Goal: Task Accomplishment & Management: Manage account settings

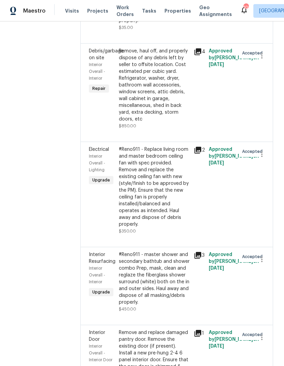
scroll to position [1937, 0]
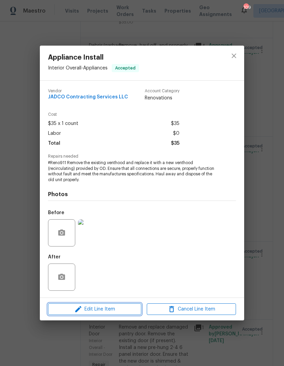
click at [83, 305] on button "Edit Line Item" at bounding box center [94, 309] width 93 height 12
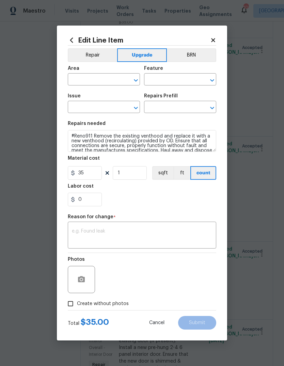
type input "Interior Overall"
type input "Appliances"
type input "Appliance Install"
type input "Remove & Replace Venthood (Recirculating) With New $35.00"
click at [94, 54] on button "Repair" at bounding box center [92, 55] width 49 height 14
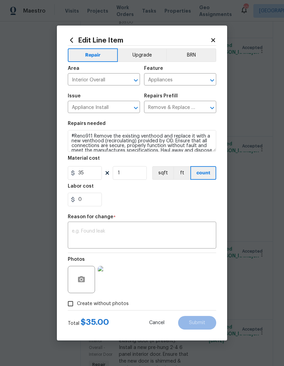
click at [169, 233] on textarea at bounding box center [142, 236] width 140 height 14
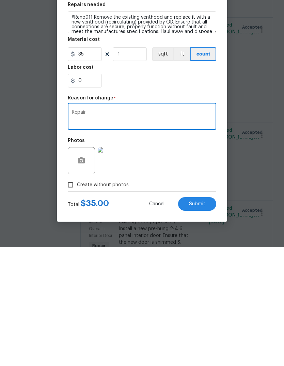
type textarea "Repair"
click at [205, 316] on button "Submit" at bounding box center [197, 323] width 38 height 14
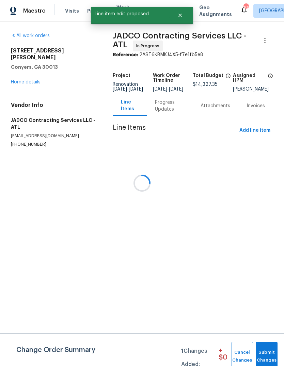
scroll to position [0, 0]
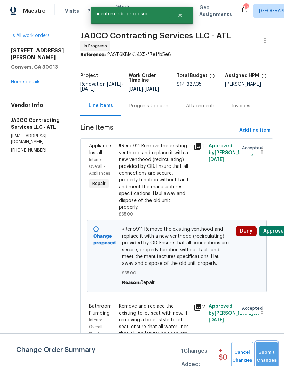
click at [268, 349] on span "Submit Changes" at bounding box center [266, 356] width 15 height 16
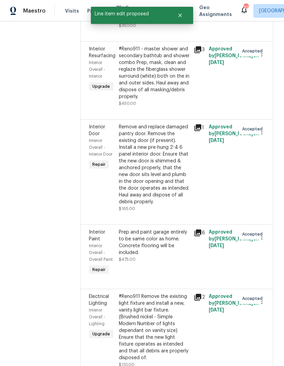
scroll to position [2176, 0]
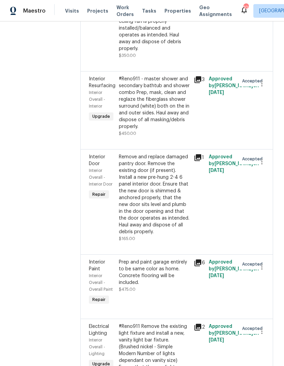
click at [176, 52] on div "#Reno911 - Replace living room and master bedroom ceiling fan with spec provide…" at bounding box center [154, 11] width 71 height 82
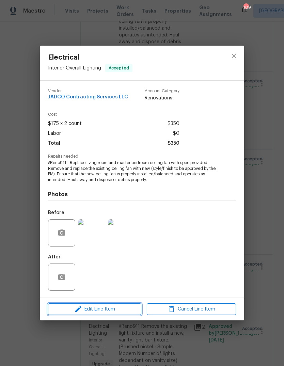
click at [83, 311] on span "Edit Line Item" at bounding box center [94, 309] width 89 height 9
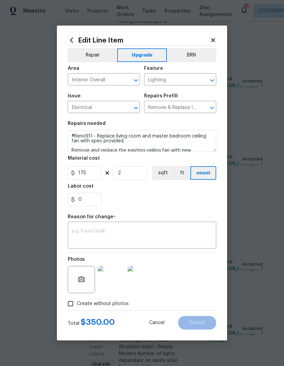
click at [95, 55] on button "Repair" at bounding box center [92, 55] width 49 height 14
click at [185, 232] on textarea at bounding box center [142, 236] width 140 height 14
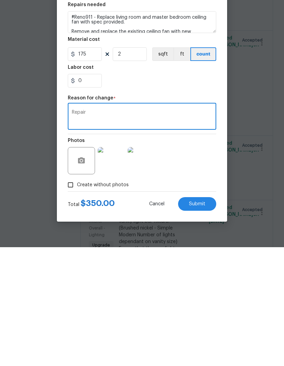
type textarea "Repair"
click at [207, 316] on button "Submit" at bounding box center [197, 323] width 38 height 14
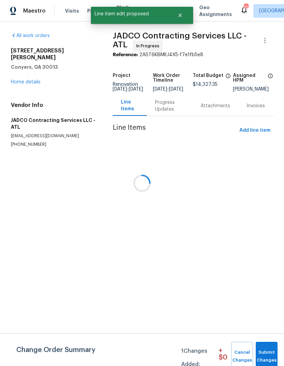
scroll to position [0, 0]
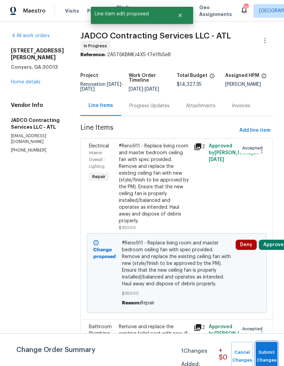
click at [271, 354] on span "Submit Changes" at bounding box center [266, 356] width 15 height 16
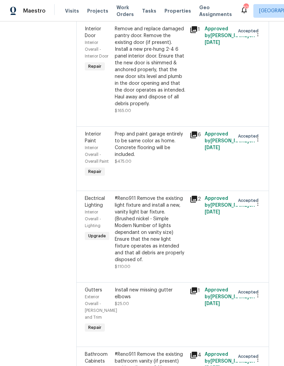
scroll to position [2380, 4]
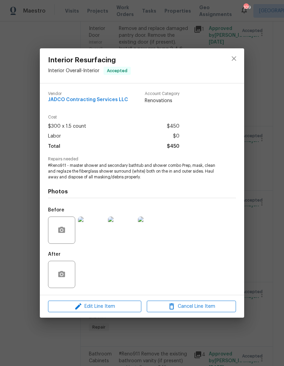
scroll to position [2380, 0]
click at [88, 309] on span "Edit Line Item" at bounding box center [94, 306] width 89 height 9
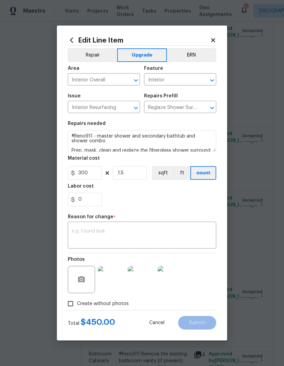
click at [98, 58] on button "Repair" at bounding box center [92, 55] width 49 height 14
click at [183, 230] on textarea at bounding box center [142, 236] width 140 height 14
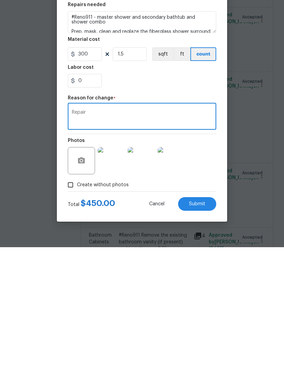
type textarea "Repair"
click at [204, 320] on span "Submit" at bounding box center [197, 322] width 16 height 5
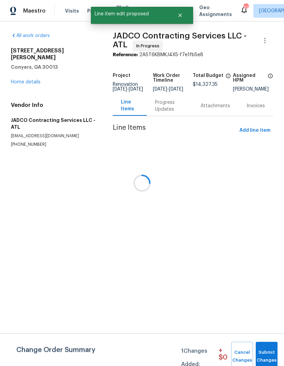
scroll to position [0, 0]
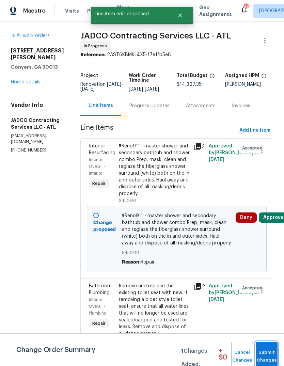
click at [268, 345] on button "Submit Changes" at bounding box center [267, 356] width 22 height 29
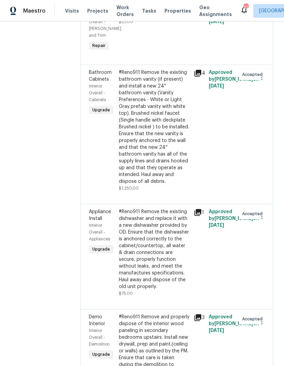
scroll to position [2734, 0]
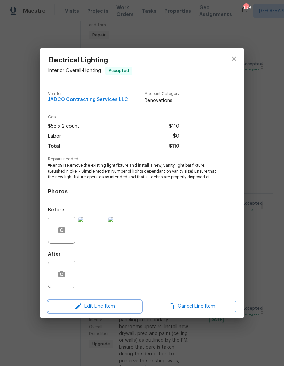
click at [84, 306] on span "Edit Line Item" at bounding box center [94, 306] width 89 height 9
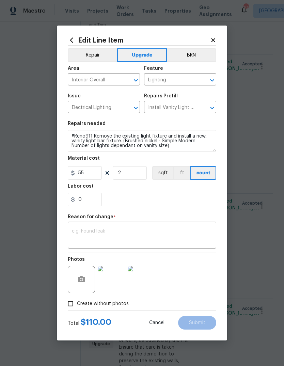
click at [97, 57] on button "Repair" at bounding box center [92, 55] width 49 height 14
click at [162, 234] on textarea at bounding box center [142, 236] width 140 height 14
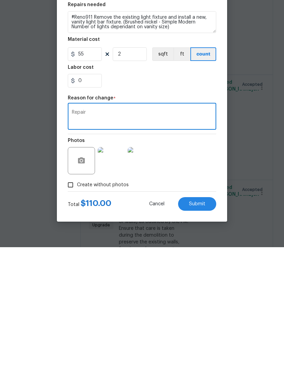
type textarea "Repair"
click at [207, 316] on button "Submit" at bounding box center [197, 323] width 38 height 14
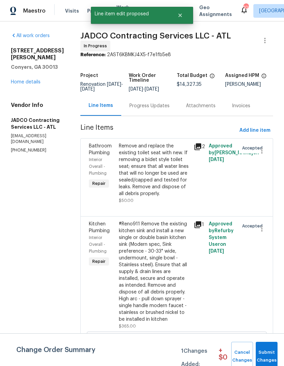
scroll to position [0, 0]
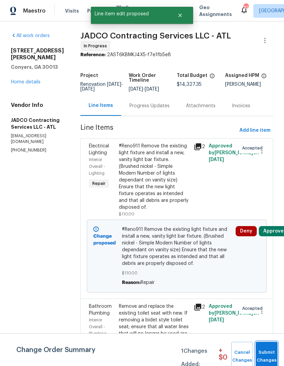
click at [270, 345] on button "Submit Changes" at bounding box center [267, 356] width 22 height 29
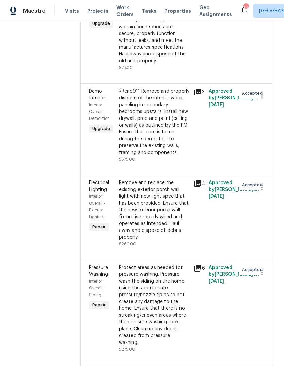
scroll to position [3035, 0]
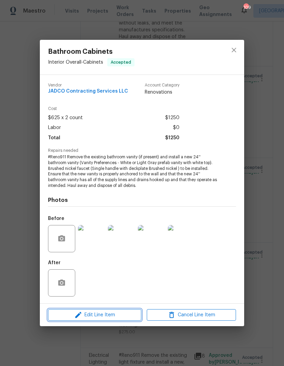
click at [83, 315] on span "Edit Line Item" at bounding box center [94, 315] width 89 height 9
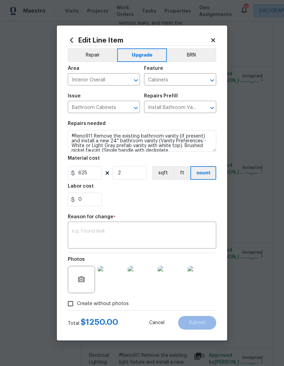
click at [98, 58] on button "Repair" at bounding box center [92, 55] width 49 height 14
click at [173, 227] on div "x ​" at bounding box center [142, 235] width 148 height 25
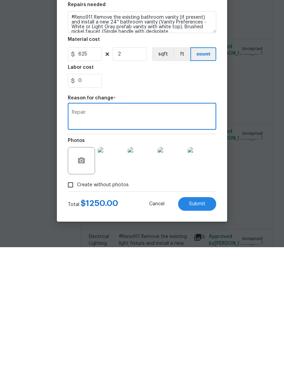
type textarea "Repair"
click at [204, 320] on span "Submit" at bounding box center [197, 322] width 16 height 5
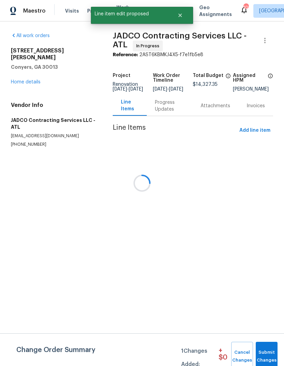
scroll to position [0, 0]
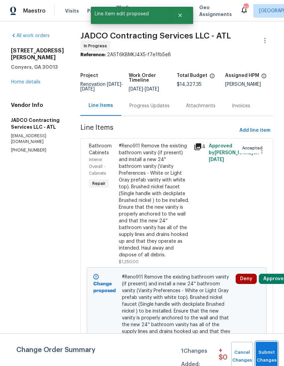
click at [272, 352] on span "Submit Changes" at bounding box center [266, 356] width 15 height 16
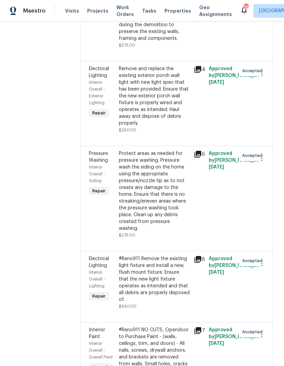
scroll to position [3234, 0]
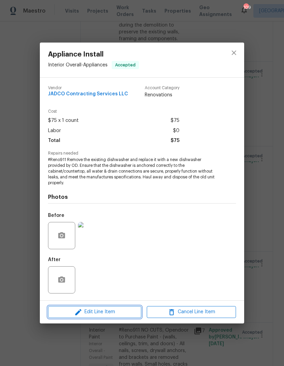
click at [81, 312] on icon "button" at bounding box center [78, 312] width 8 height 8
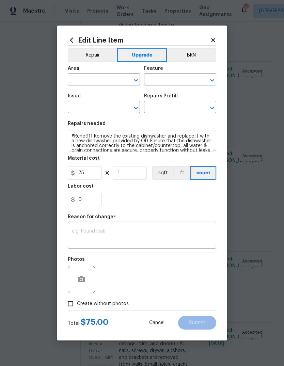
type input "Interior Overall"
type input "Appliances"
type input "Appliance Install"
type input "Remove & Replace Dishwasher With New $75.00"
click at [101, 59] on button "Repair" at bounding box center [92, 55] width 49 height 14
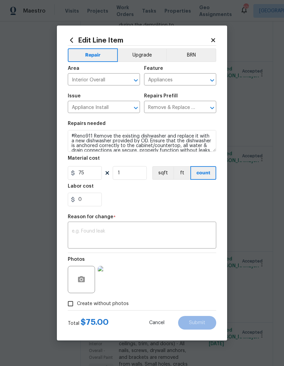
click at [185, 235] on textarea at bounding box center [142, 236] width 140 height 14
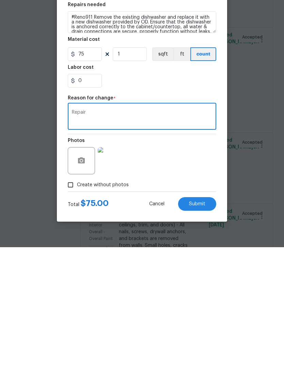
type textarea "Repair"
click at [207, 316] on button "Submit" at bounding box center [197, 323] width 38 height 14
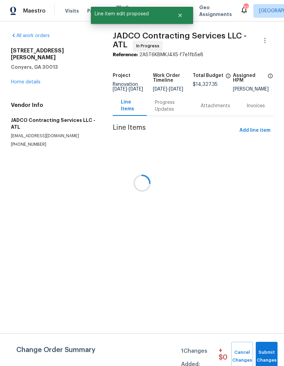
scroll to position [0, 0]
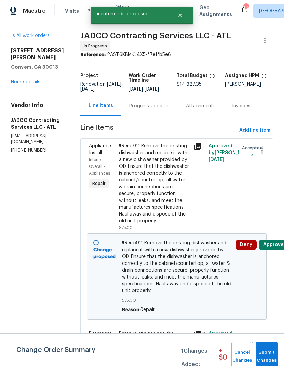
click at [270, 349] on span "Submit Changes" at bounding box center [266, 356] width 15 height 16
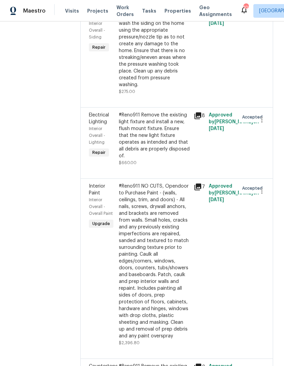
scroll to position [3469, 0]
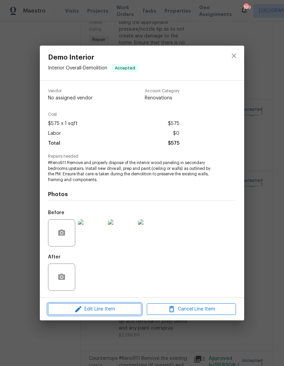
click at [82, 311] on icon "button" at bounding box center [78, 309] width 8 height 8
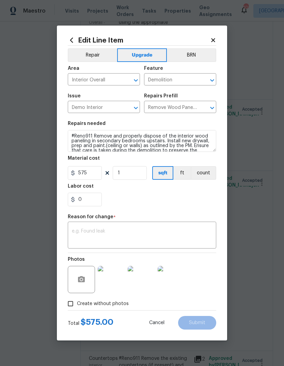
click at [100, 54] on button "Repair" at bounding box center [92, 55] width 49 height 14
click at [203, 230] on textarea at bounding box center [142, 236] width 140 height 14
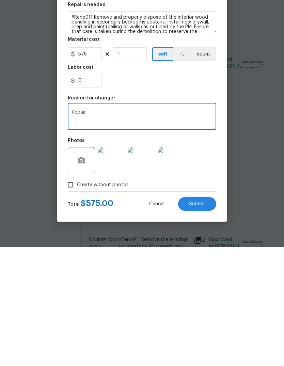
type textarea "Repair"
click at [206, 316] on button "Submit" at bounding box center [197, 323] width 38 height 14
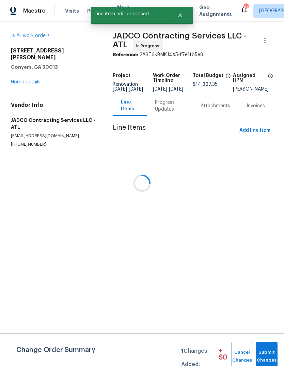
scroll to position [0, 0]
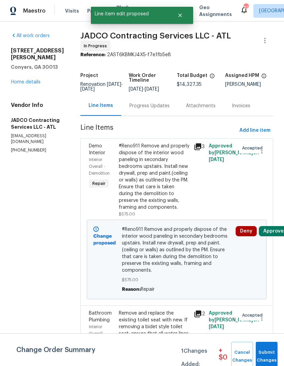
click at [271, 349] on span "Submit Changes" at bounding box center [266, 356] width 15 height 16
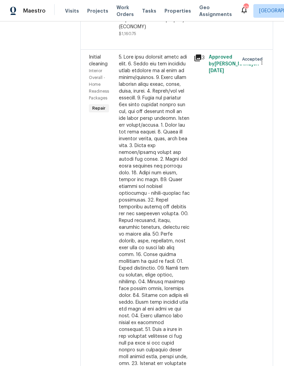
scroll to position [3944, 0]
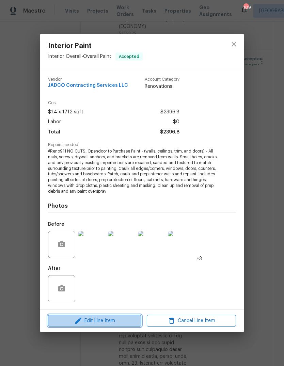
click at [85, 318] on span "Edit Line Item" at bounding box center [94, 320] width 89 height 9
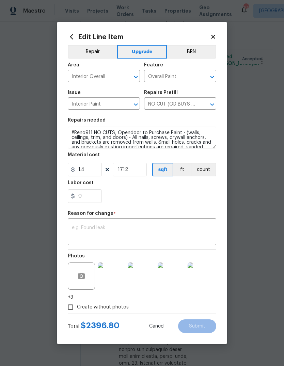
click at [96, 54] on button "Repair" at bounding box center [92, 52] width 49 height 14
click at [176, 226] on textarea at bounding box center [142, 232] width 140 height 14
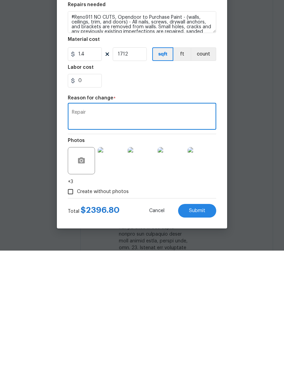
type textarea "Repair"
click at [208, 319] on button "Submit" at bounding box center [197, 326] width 38 height 14
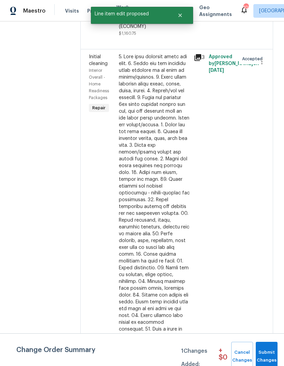
scroll to position [0, 0]
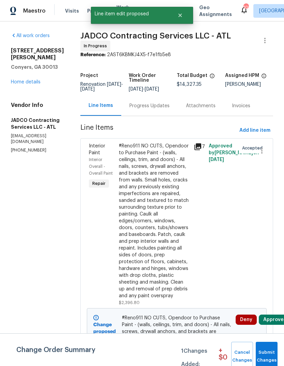
click at [268, 348] on button "Submit Changes" at bounding box center [267, 356] width 22 height 29
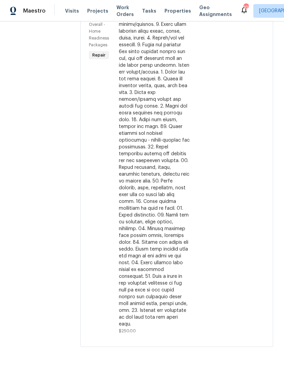
scroll to position [4152, 0]
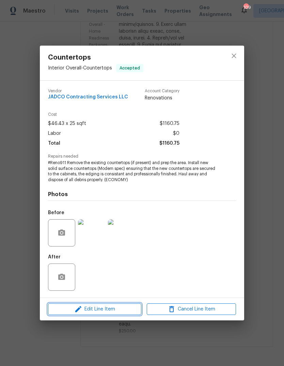
click at [86, 309] on span "Edit Line Item" at bounding box center [94, 309] width 89 height 9
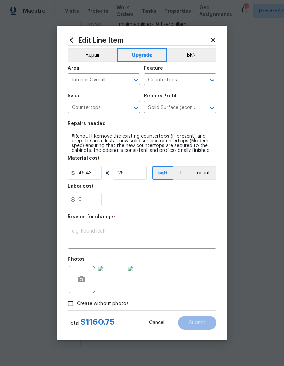
click at [102, 54] on button "Repair" at bounding box center [92, 55] width 49 height 14
click at [186, 230] on textarea at bounding box center [142, 236] width 140 height 14
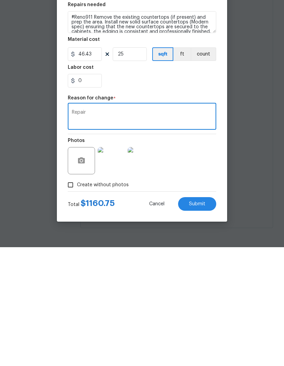
type textarea "Repair"
click at [206, 316] on button "Submit" at bounding box center [197, 323] width 38 height 14
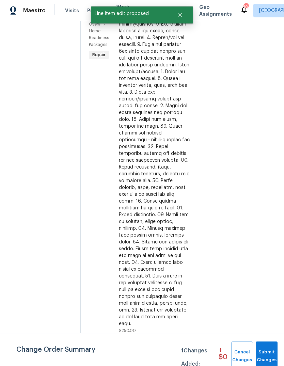
scroll to position [0, 0]
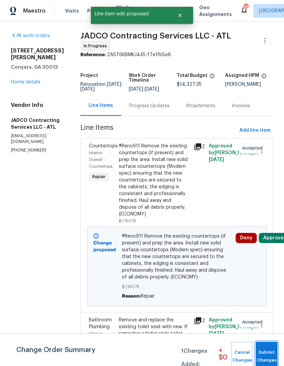
click at [270, 349] on span "Submit Changes" at bounding box center [266, 356] width 15 height 16
click at [272, 352] on span "Submit Changes" at bounding box center [266, 356] width 15 height 16
